Goal: Transaction & Acquisition: Purchase product/service

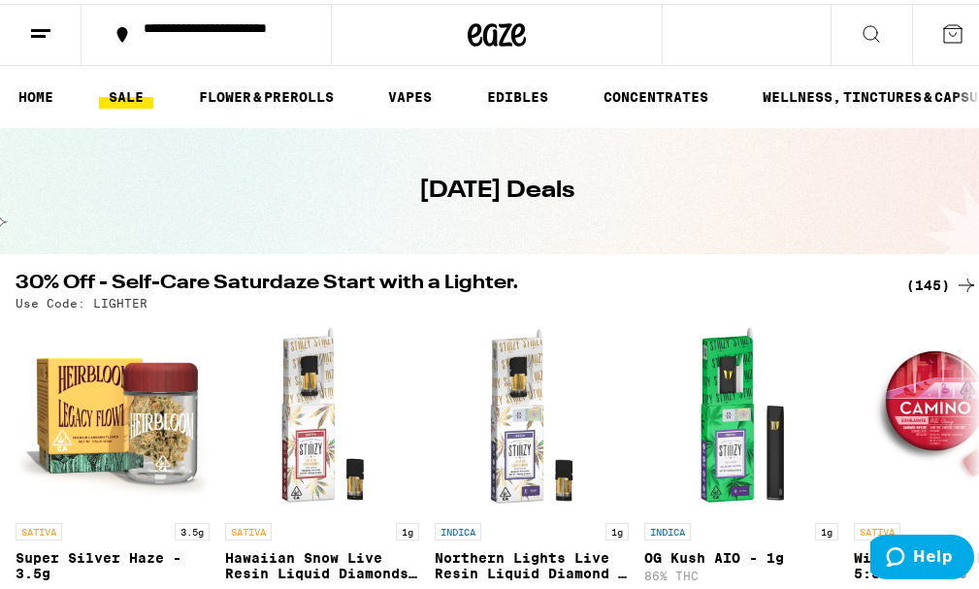
click at [910, 286] on div "(145)" at bounding box center [942, 281] width 72 height 23
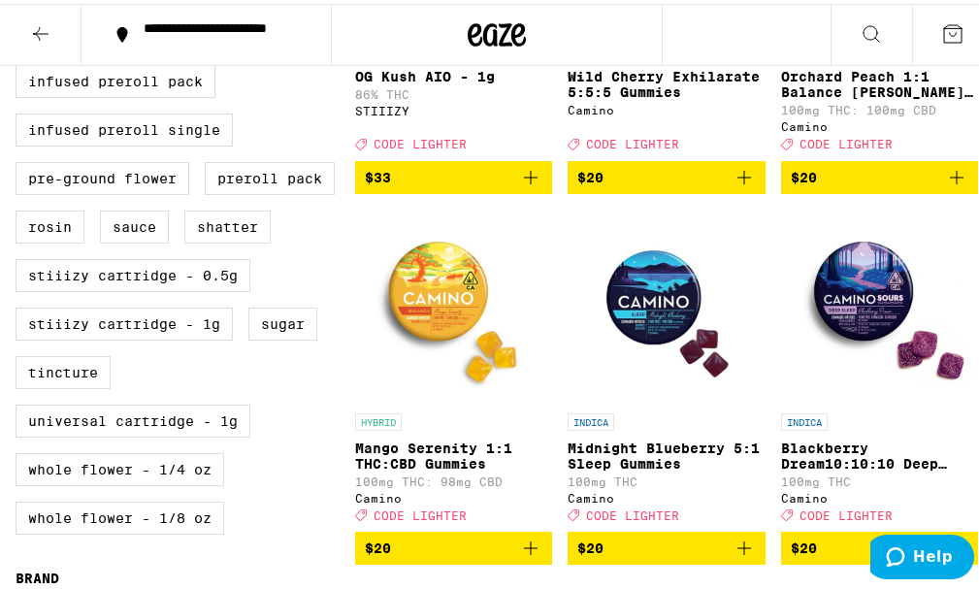
scroll to position [838, 0]
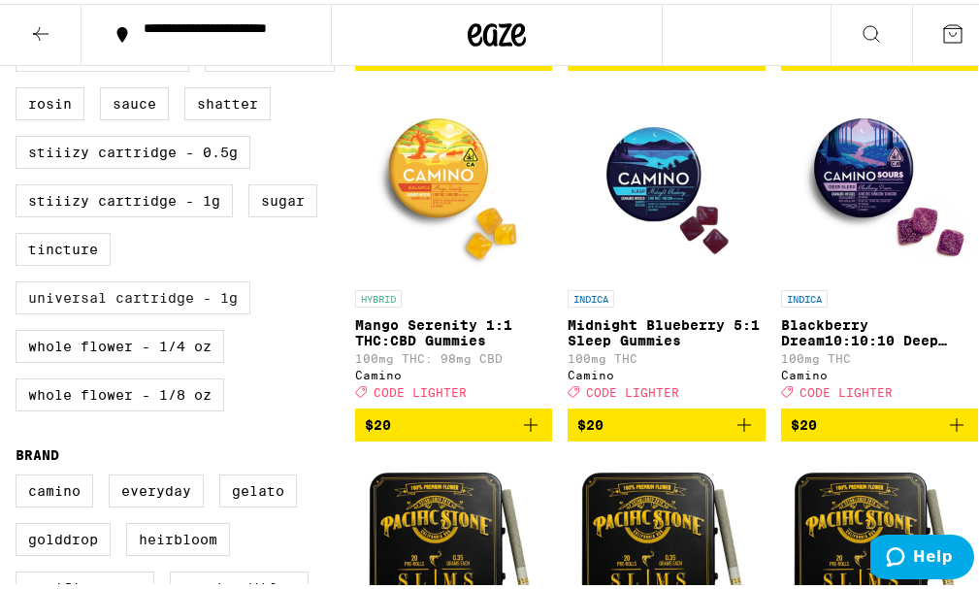
click at [218, 285] on label "Universal Cartridge - 1g" at bounding box center [133, 293] width 235 height 33
checkbox input "true"
